Goal: Browse casually: Explore the website without a specific task or goal

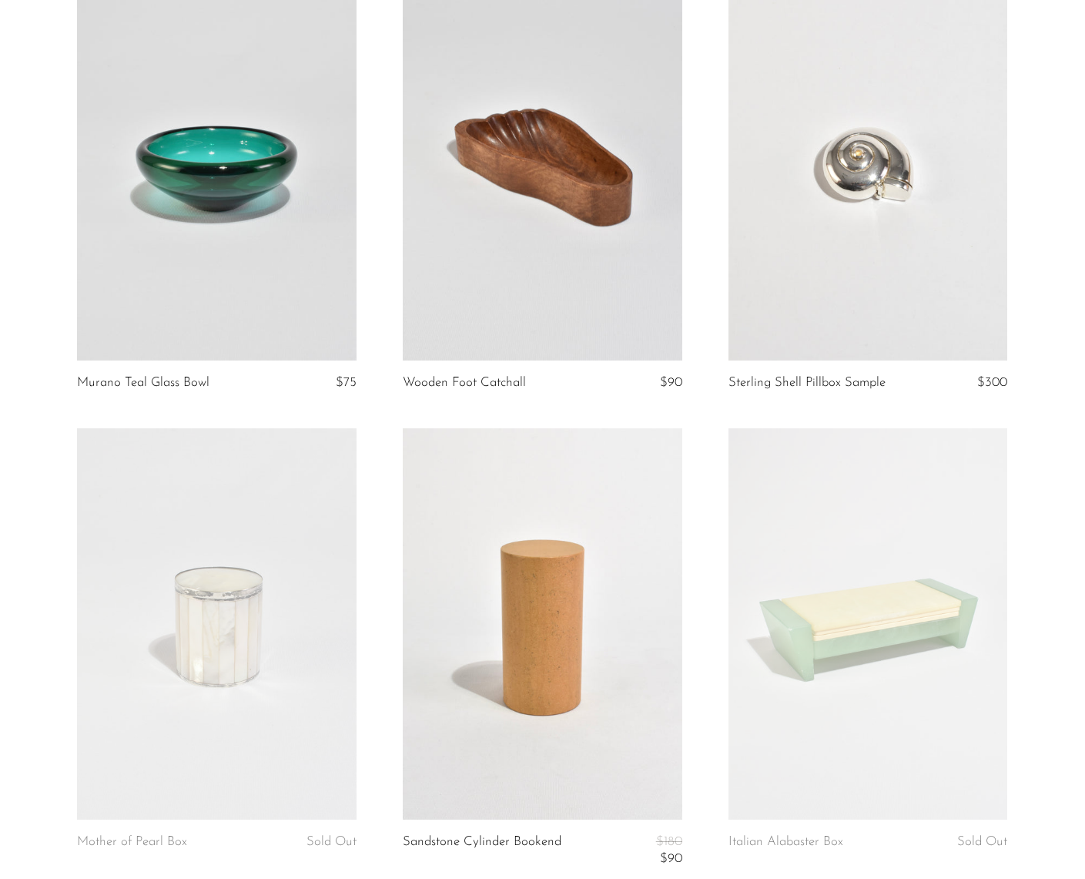
scroll to position [2147, 0]
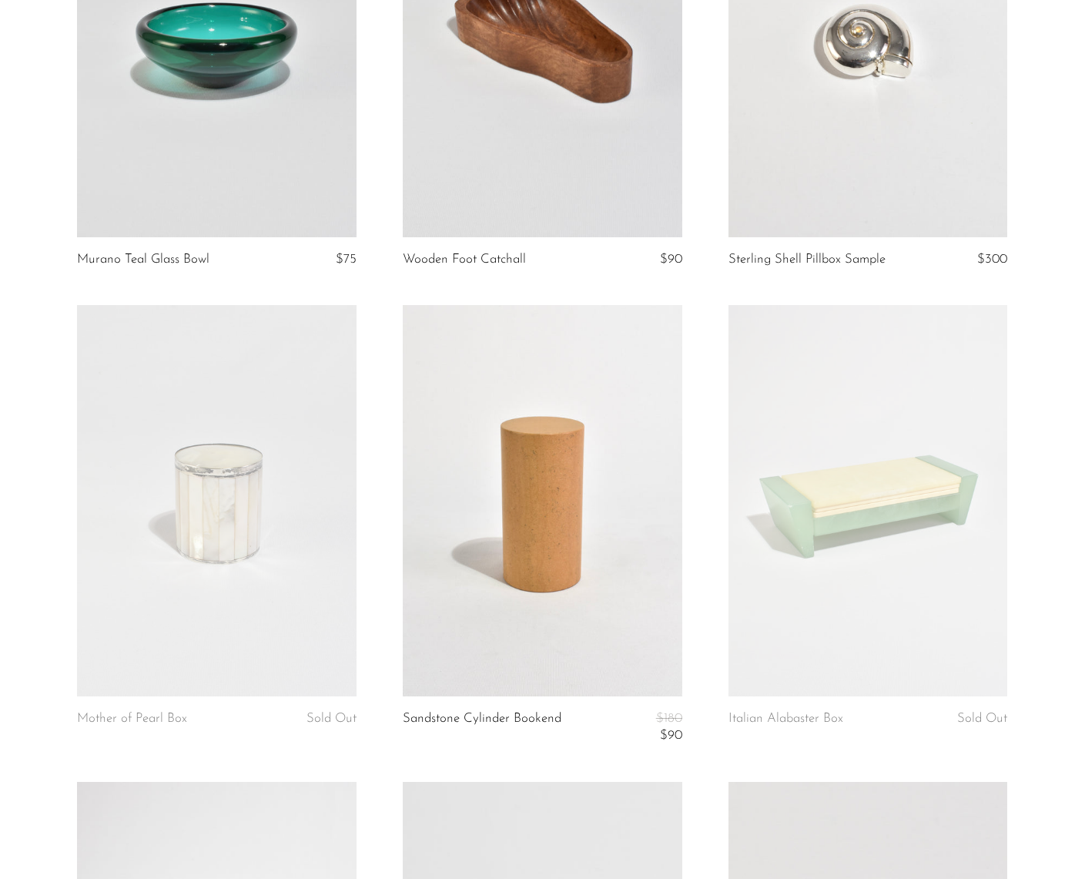
click at [26, 447] on section "Polished Brass Kaleidoscope $160 Bean Pendant Necklace Sold Out Two-Tone Wooden…" at bounding box center [542, 818] width 1085 height 5647
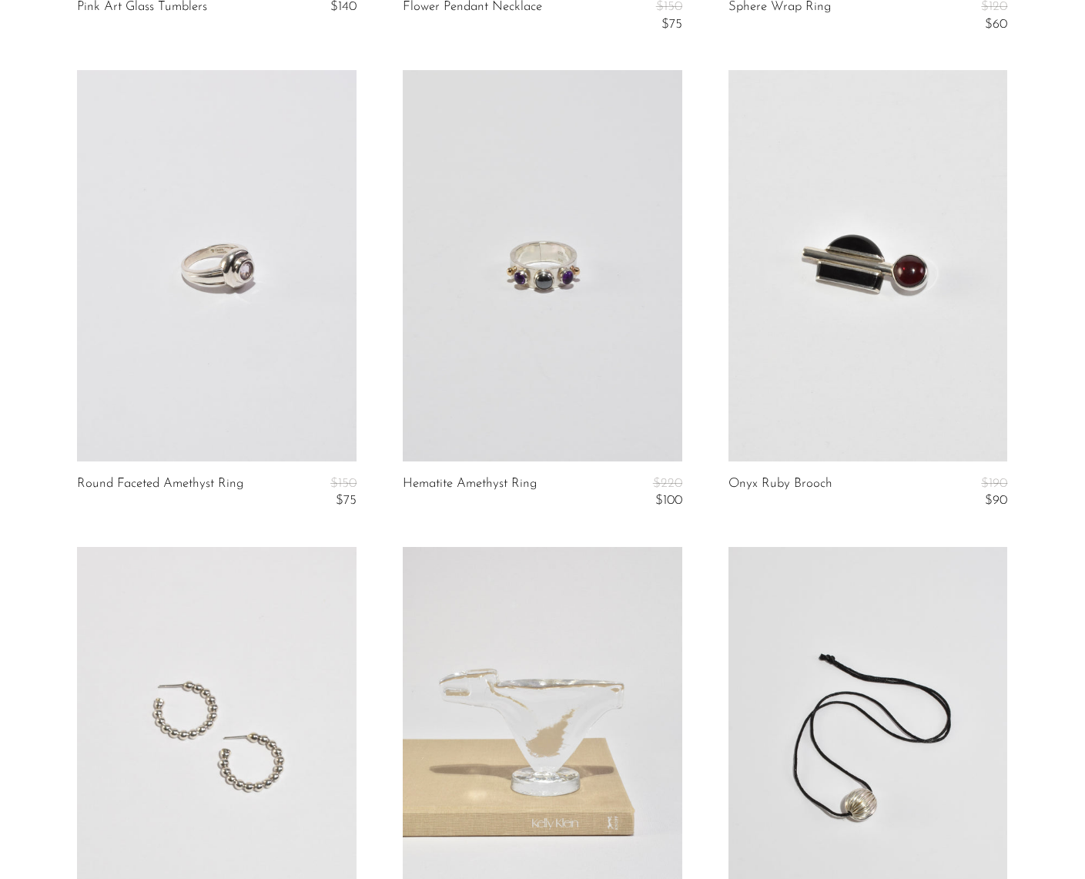
scroll to position [5116, 0]
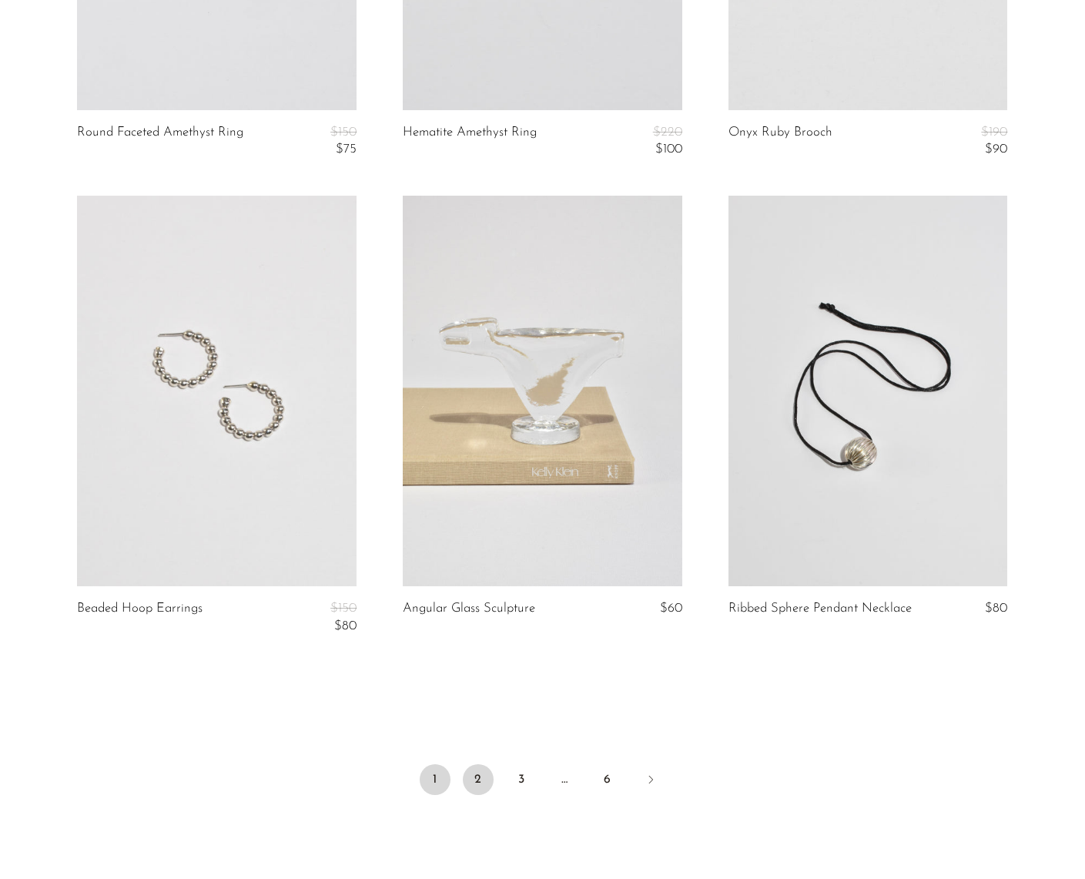
click at [471, 788] on link "2" at bounding box center [478, 779] width 31 height 31
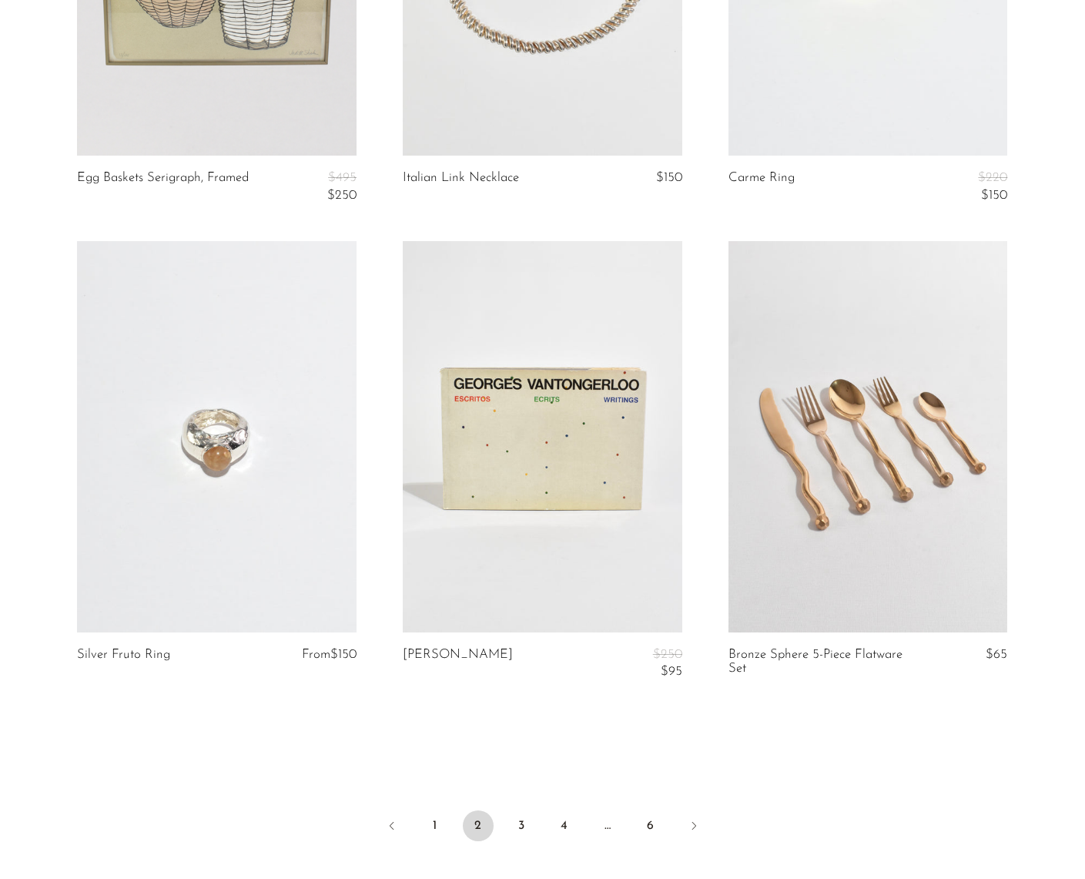
scroll to position [5121, 0]
click at [509, 826] on link "3" at bounding box center [521, 826] width 31 height 31
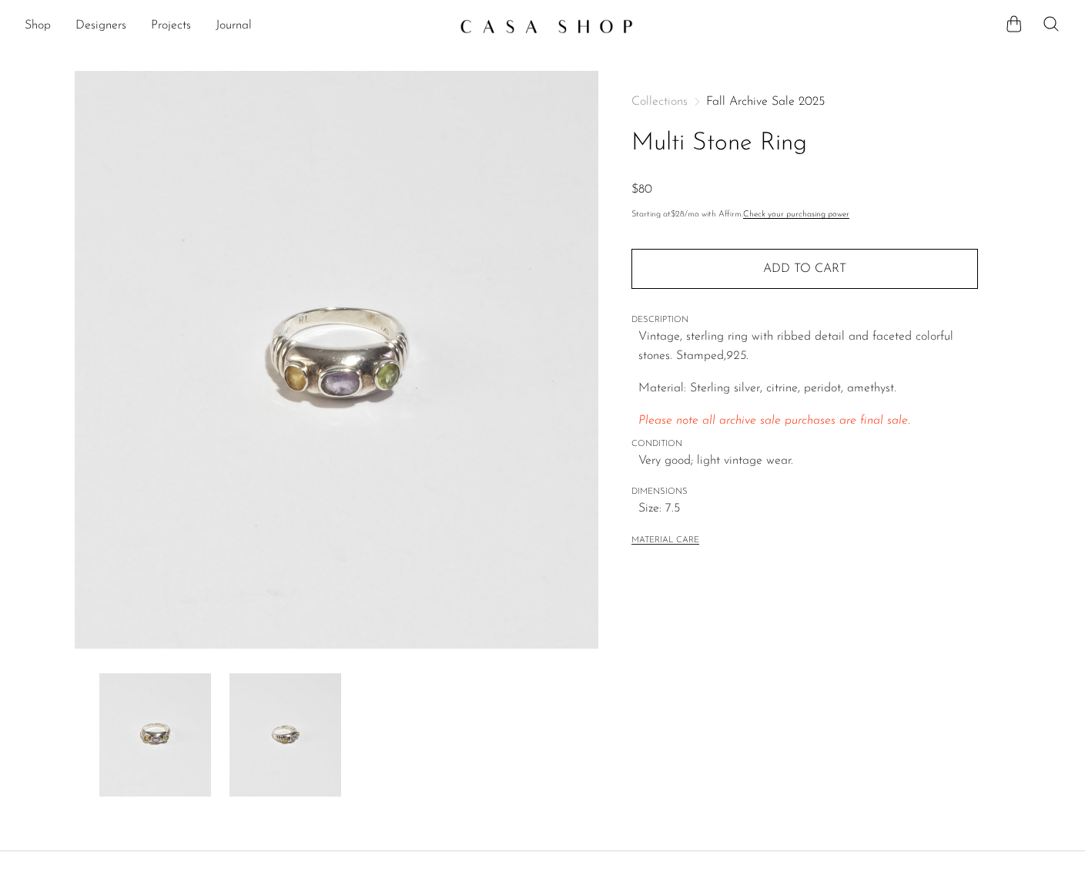
click at [307, 769] on img at bounding box center [286, 734] width 112 height 123
click at [155, 743] on img at bounding box center [155, 734] width 112 height 123
click at [238, 743] on img at bounding box center [286, 734] width 112 height 123
click at [278, 760] on img at bounding box center [286, 734] width 112 height 123
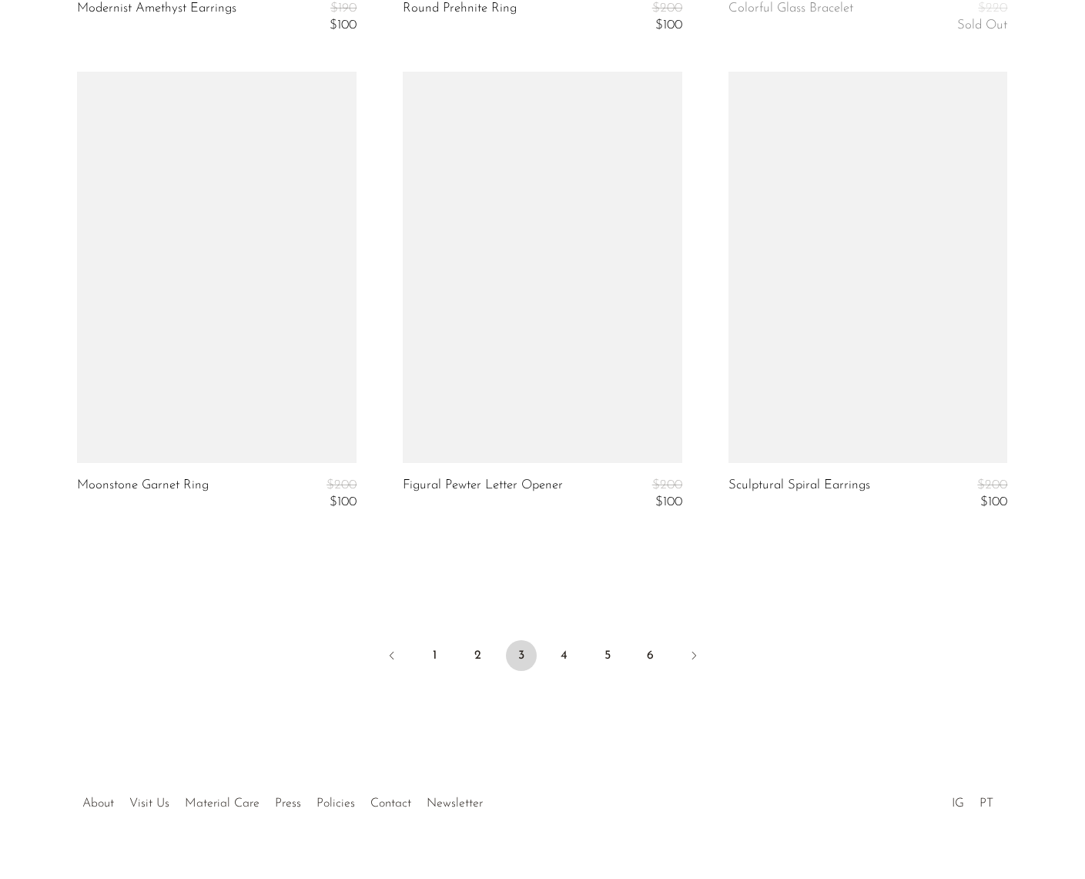
scroll to position [5251, 0]
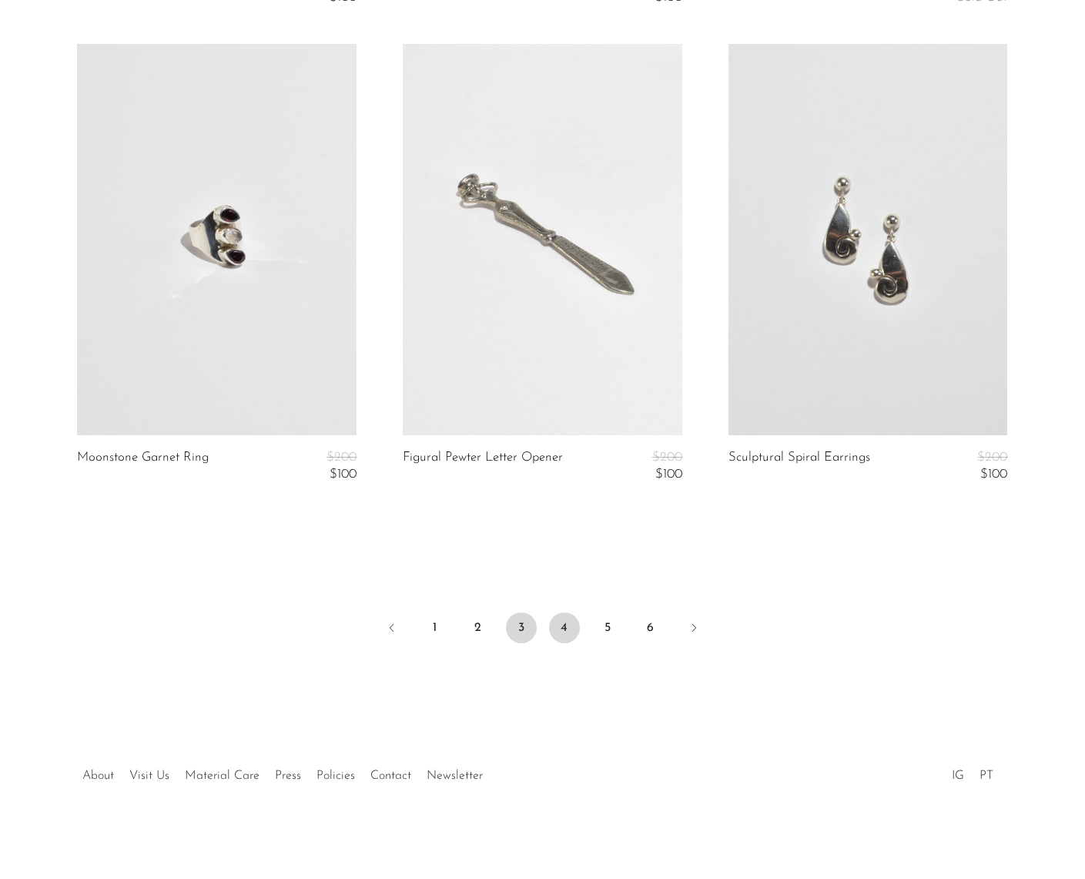
click at [555, 628] on link "4" at bounding box center [564, 627] width 31 height 31
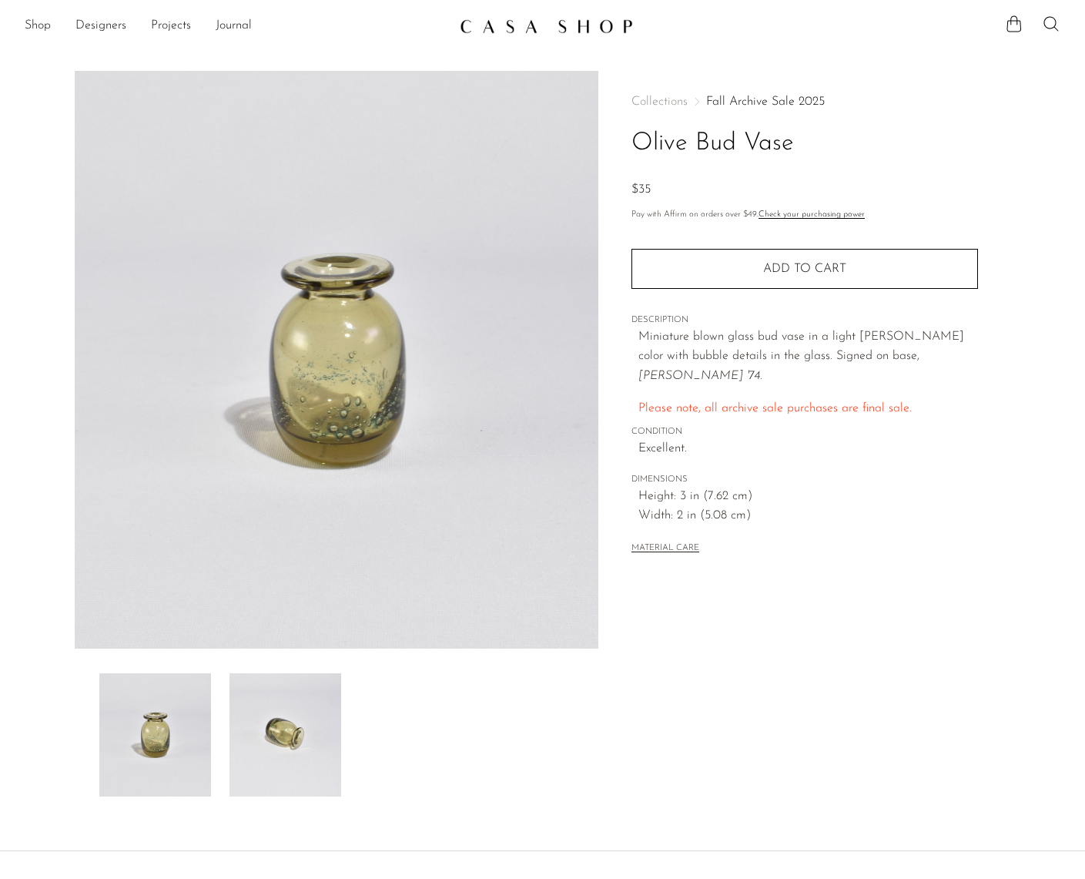
click at [272, 764] on img at bounding box center [286, 734] width 112 height 123
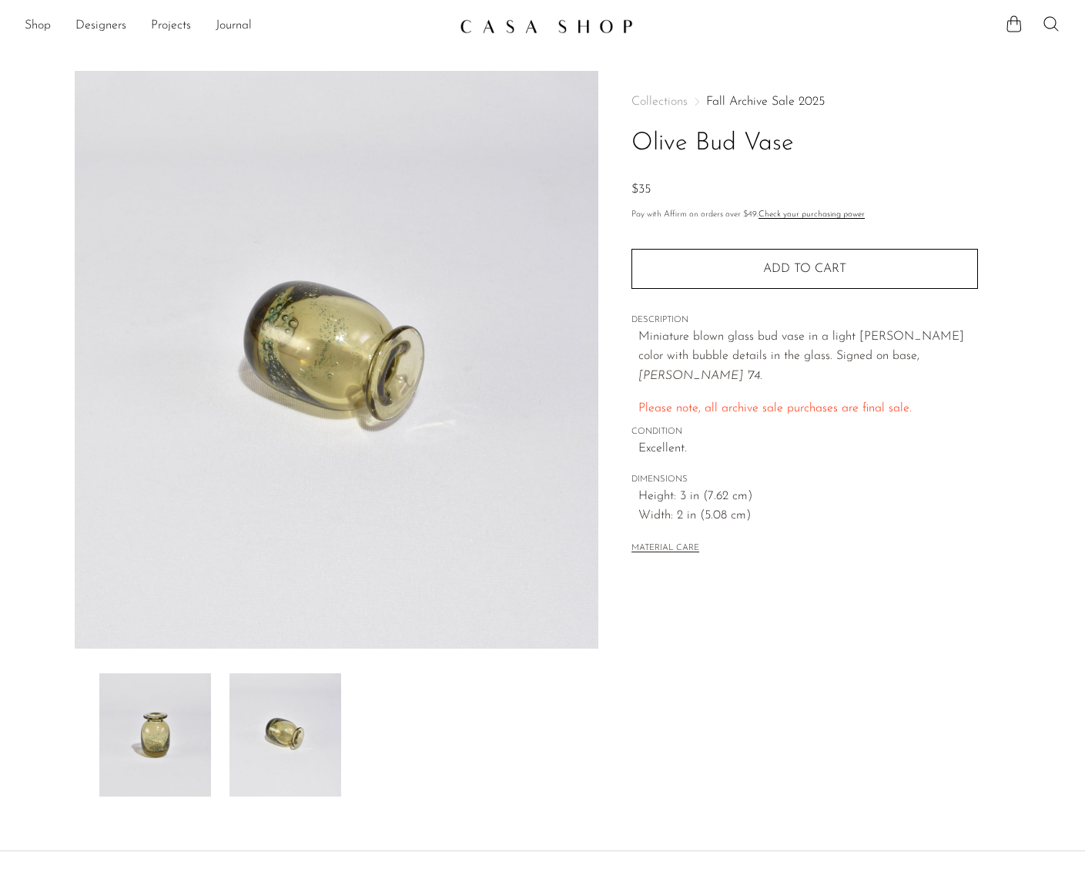
click at [193, 753] on img at bounding box center [155, 734] width 112 height 123
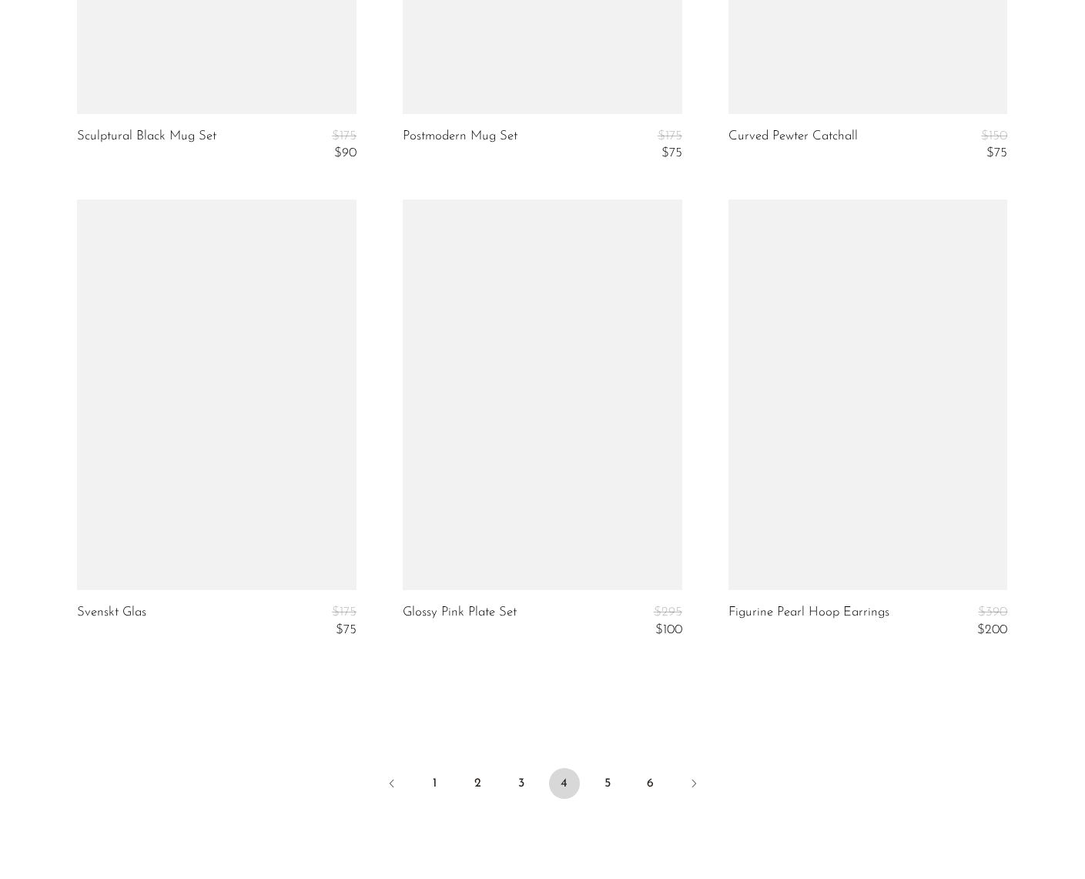
scroll to position [5181, 0]
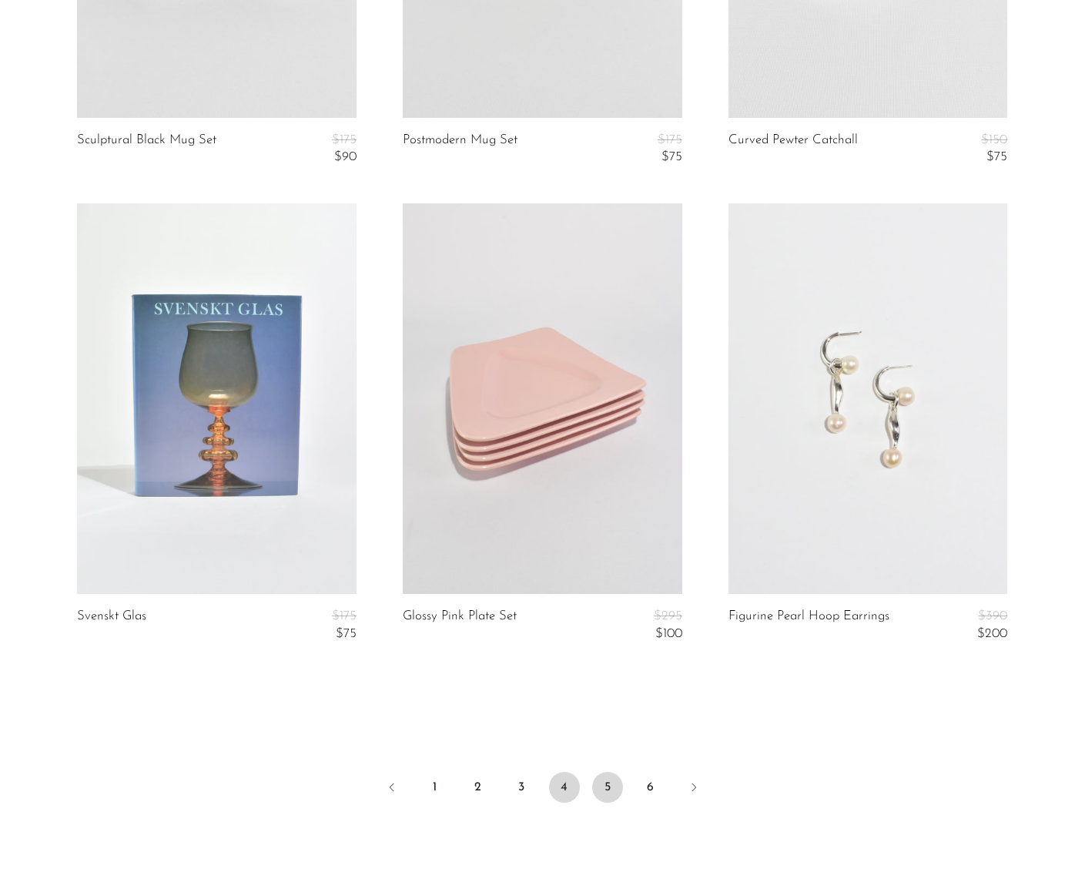
click at [620, 795] on link "5" at bounding box center [607, 787] width 31 height 31
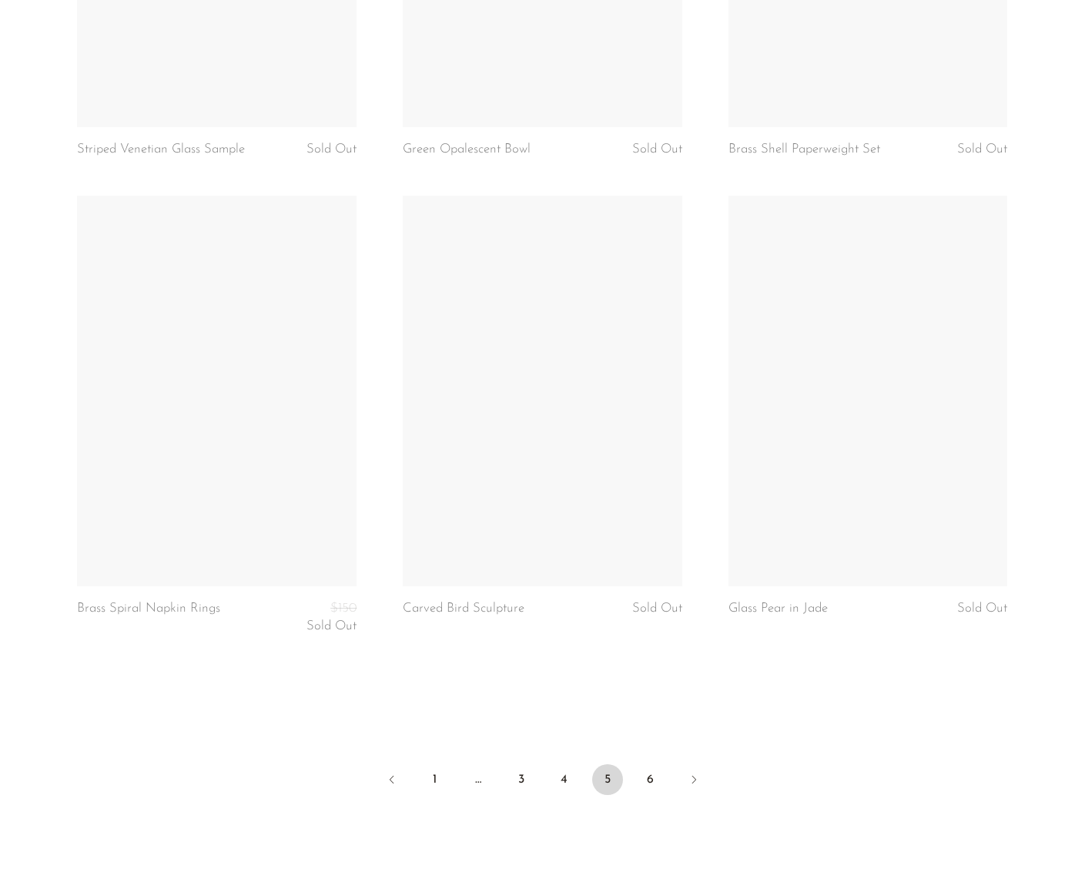
scroll to position [5285, 0]
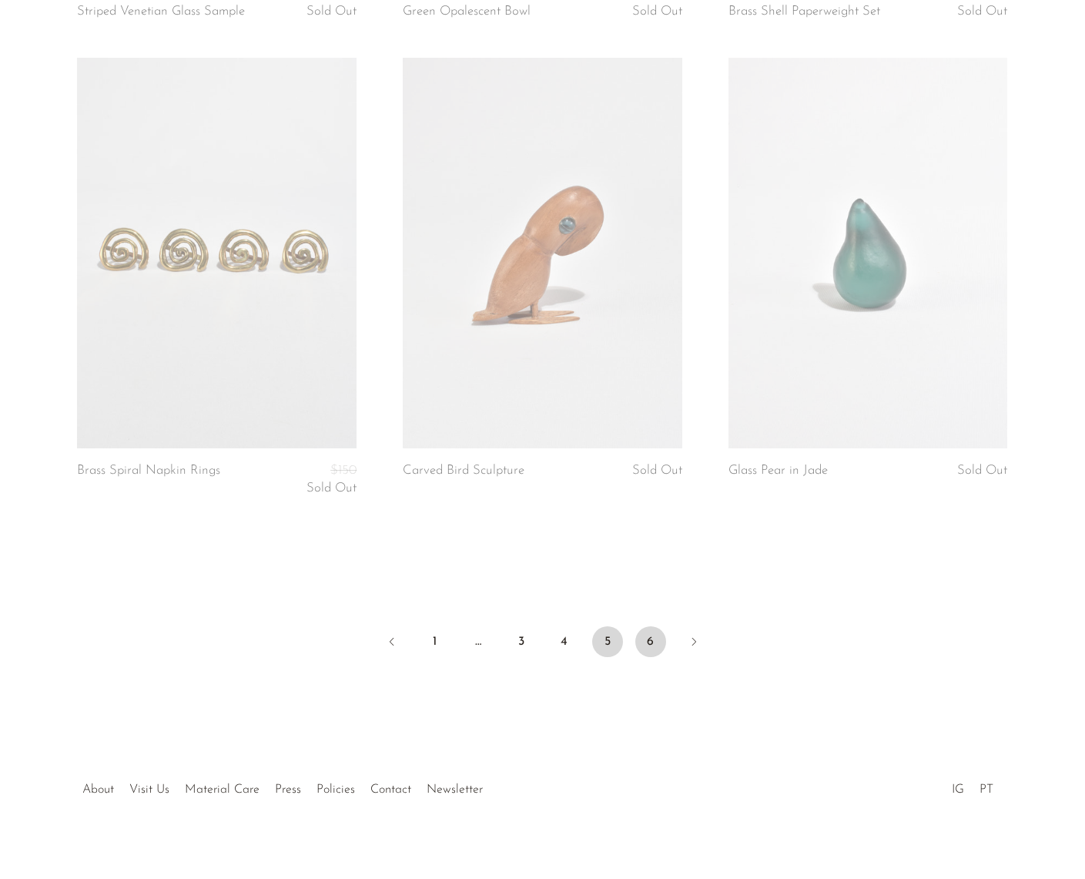
click at [657, 629] on link "6" at bounding box center [651, 641] width 31 height 31
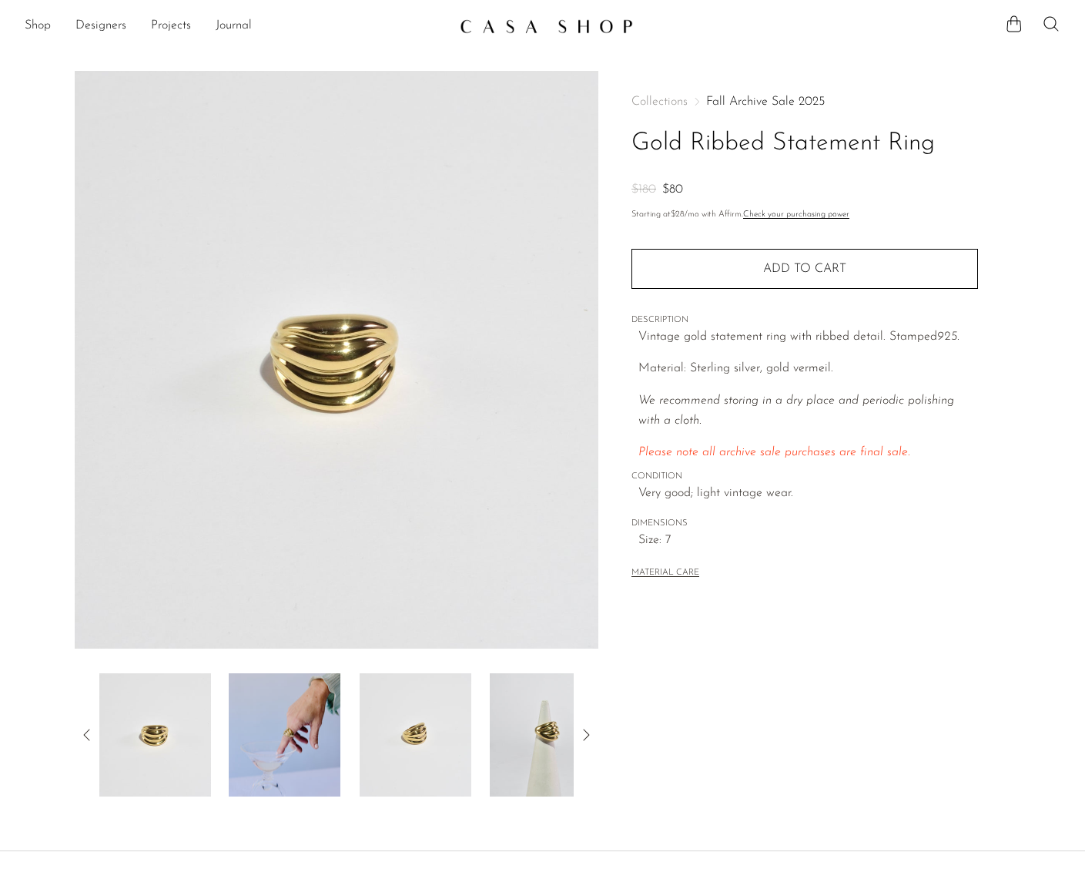
click at [312, 738] on img at bounding box center [285, 734] width 112 height 123
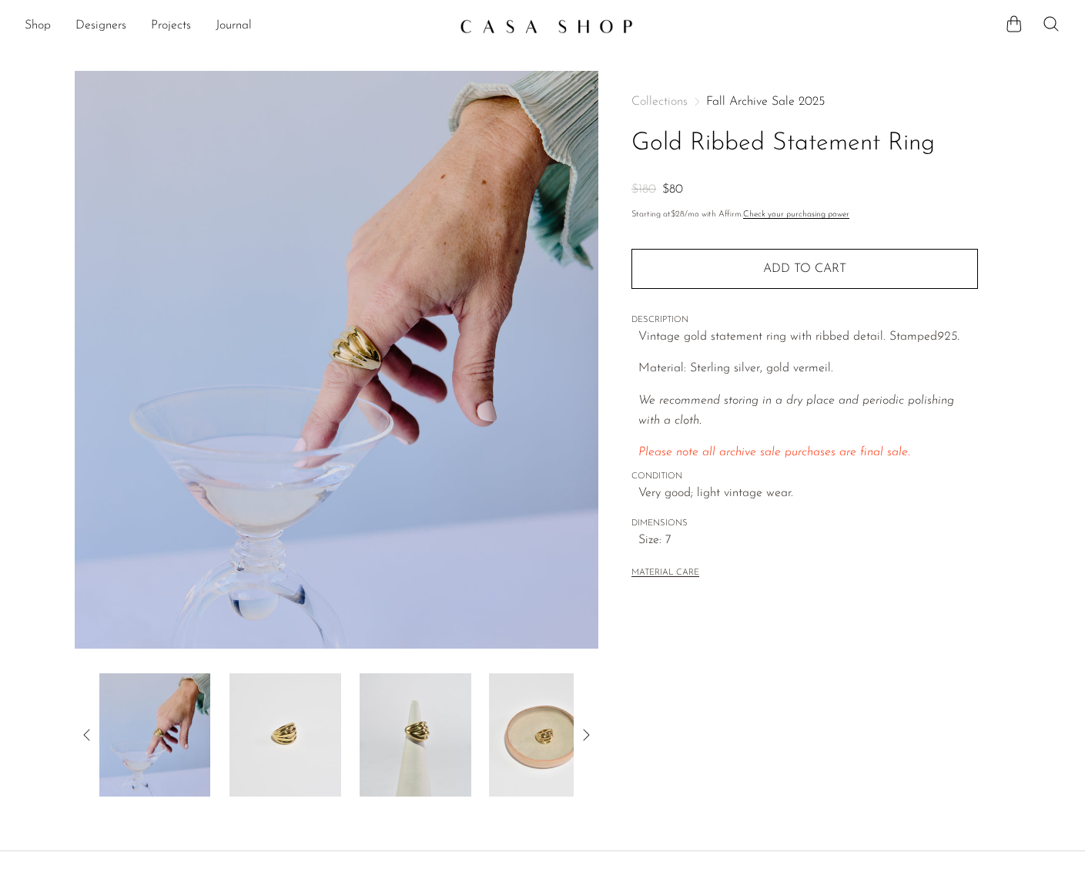
click at [360, 732] on img at bounding box center [416, 734] width 112 height 123
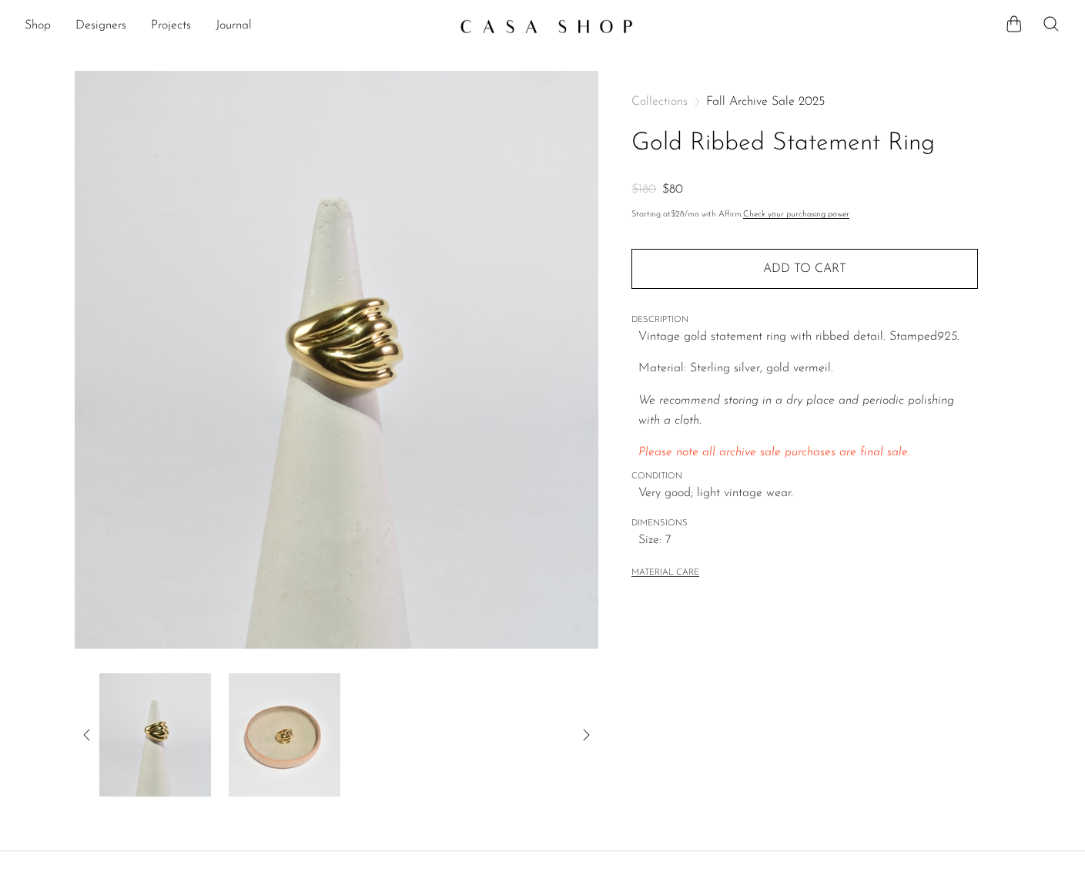
click at [328, 743] on img at bounding box center [285, 734] width 112 height 123
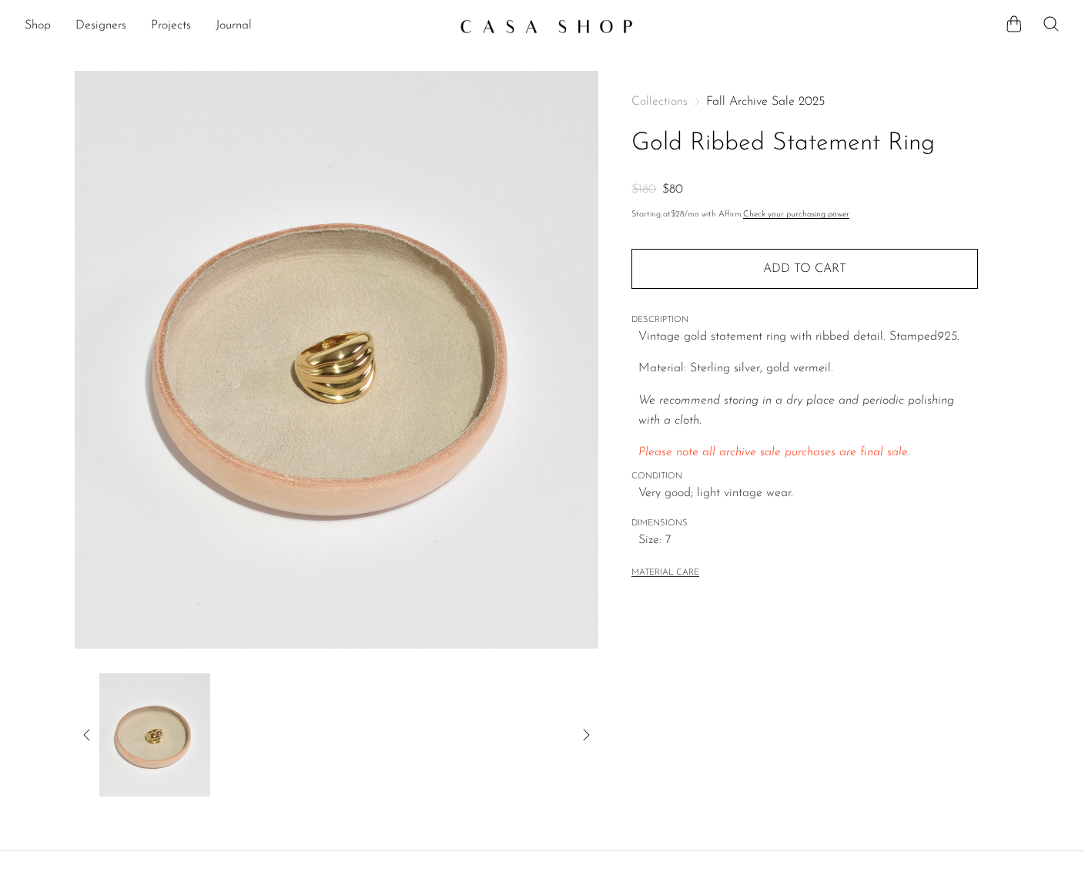
click at [92, 732] on icon at bounding box center [87, 735] width 18 height 18
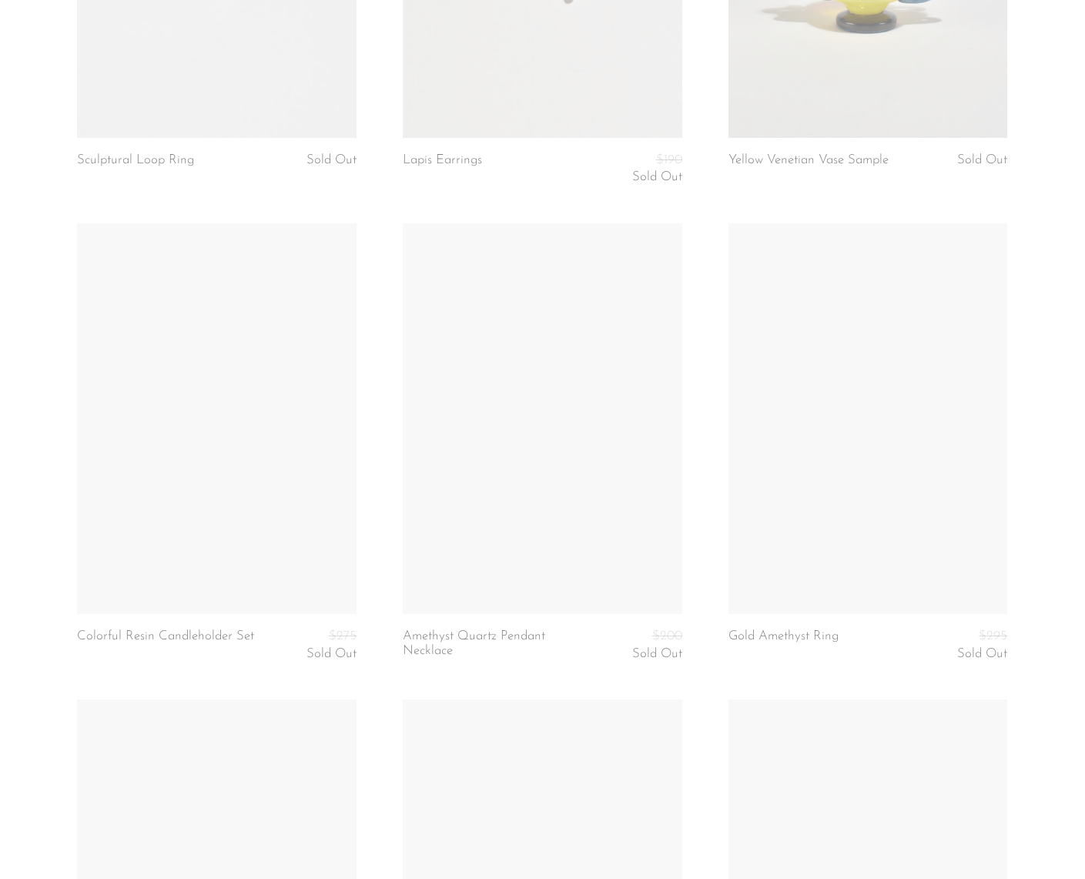
scroll to position [2810, 0]
